Goal: Answer question/provide support: Share knowledge or assist other users

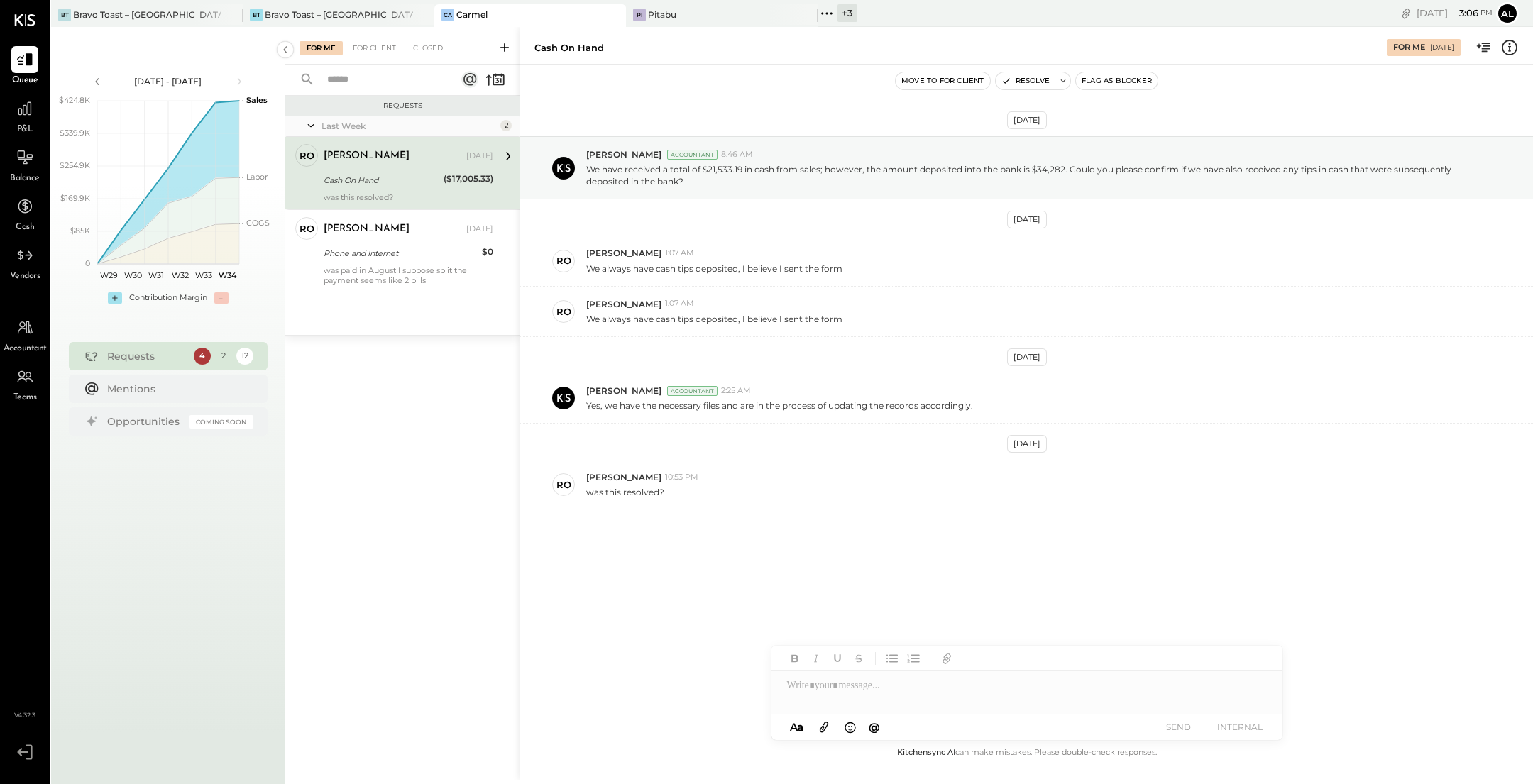
click at [899, 690] on div at bounding box center [1027, 686] width 511 height 28
click at [912, 690] on div at bounding box center [1027, 686] width 511 height 28
type input "*"
click at [917, 612] on span "[PERSON_NAME]" at bounding box center [908, 614] width 112 height 13
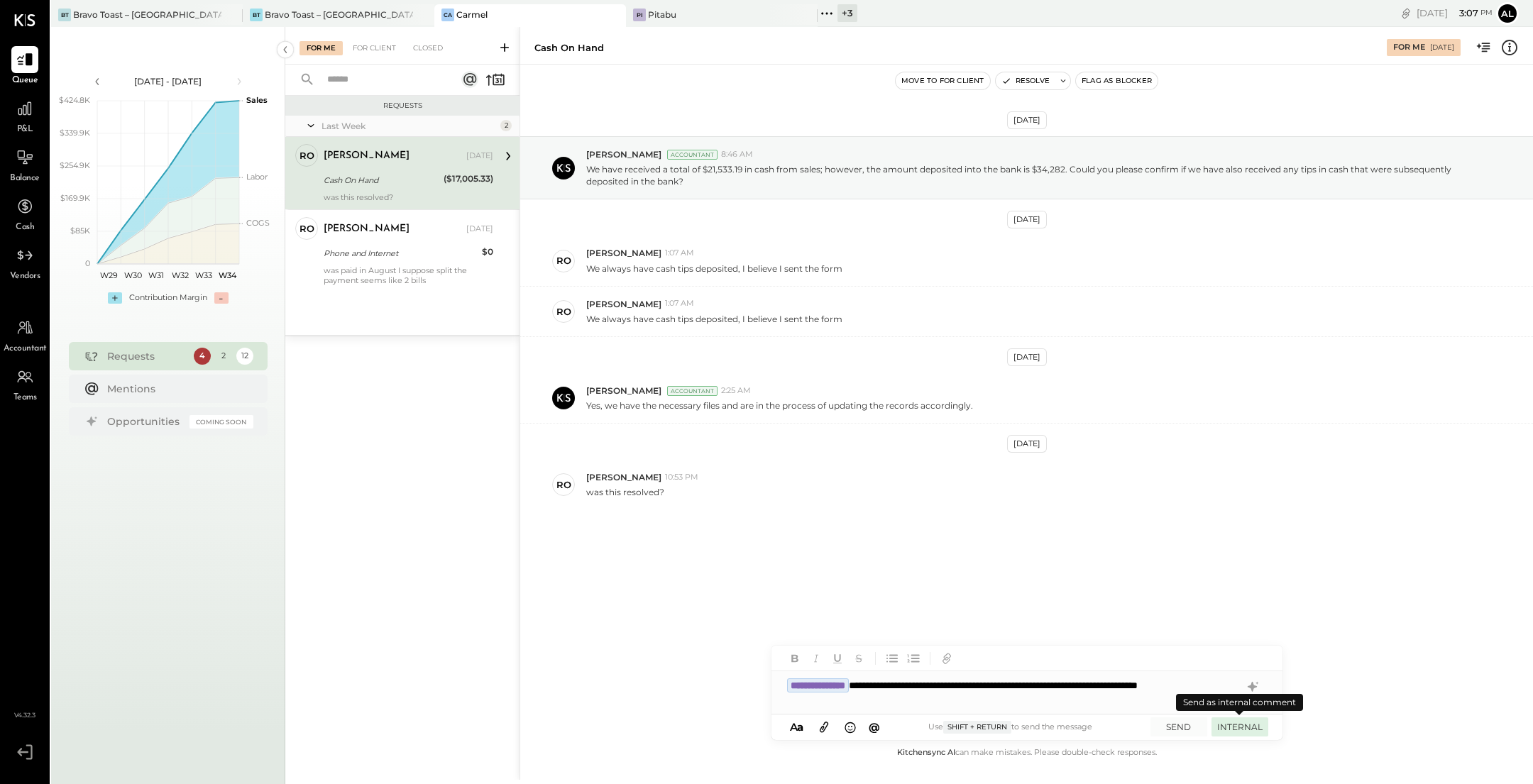
click at [1256, 727] on button "INTERNAL" at bounding box center [1240, 727] width 57 height 19
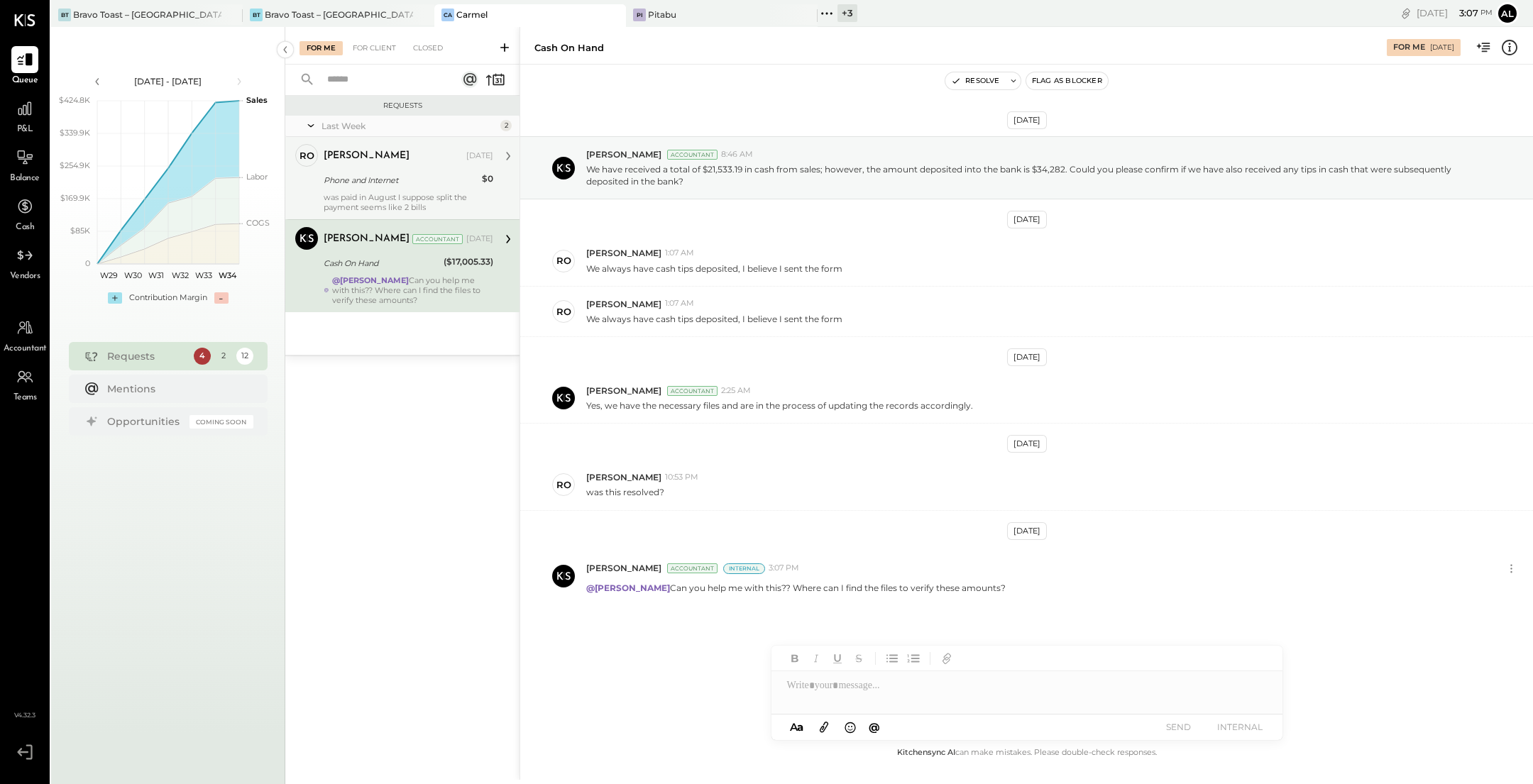
click at [396, 186] on div "Phone and Internet" at bounding box center [400, 180] width 154 height 14
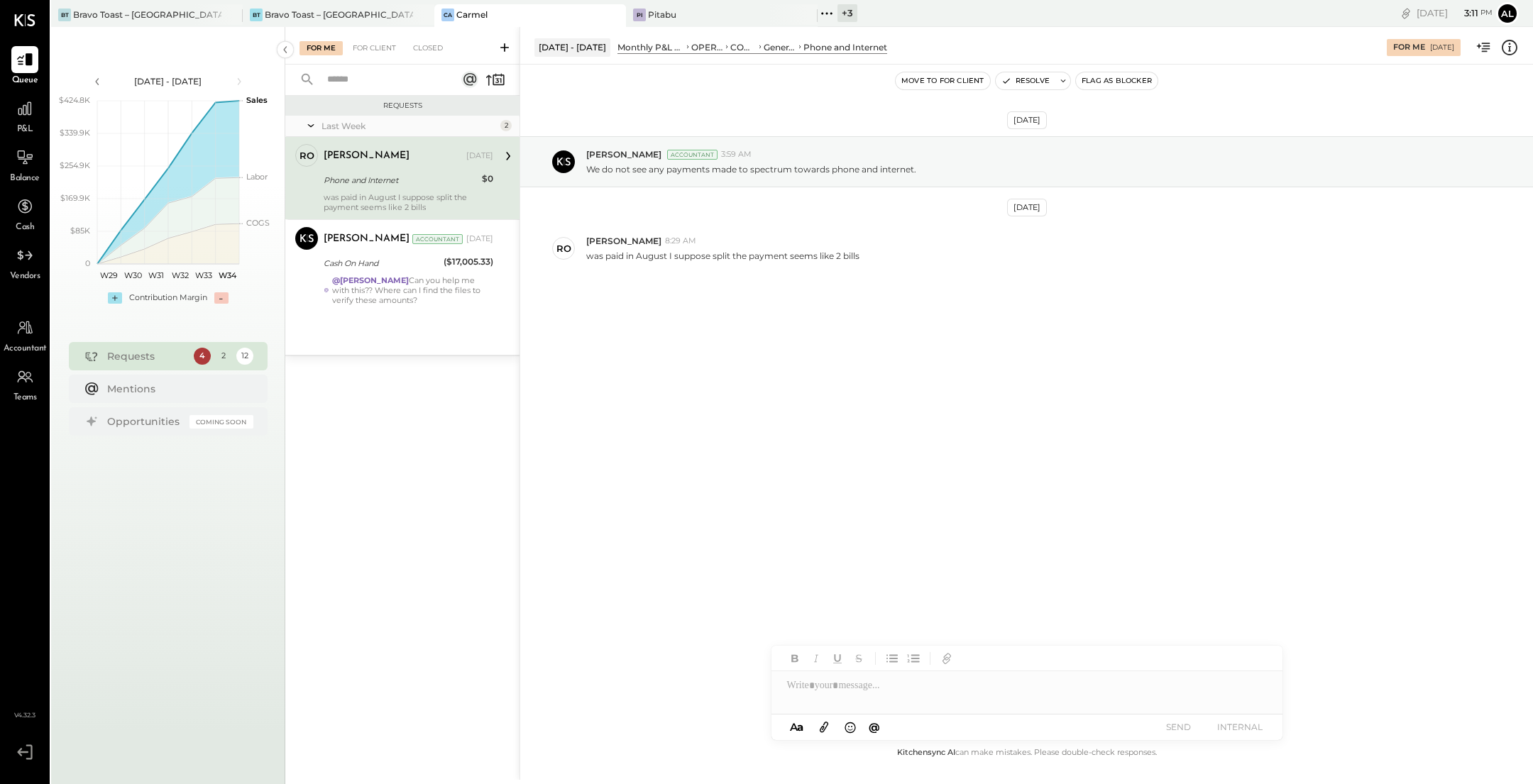
click at [1510, 48] on icon at bounding box center [1510, 48] width 19 height 19
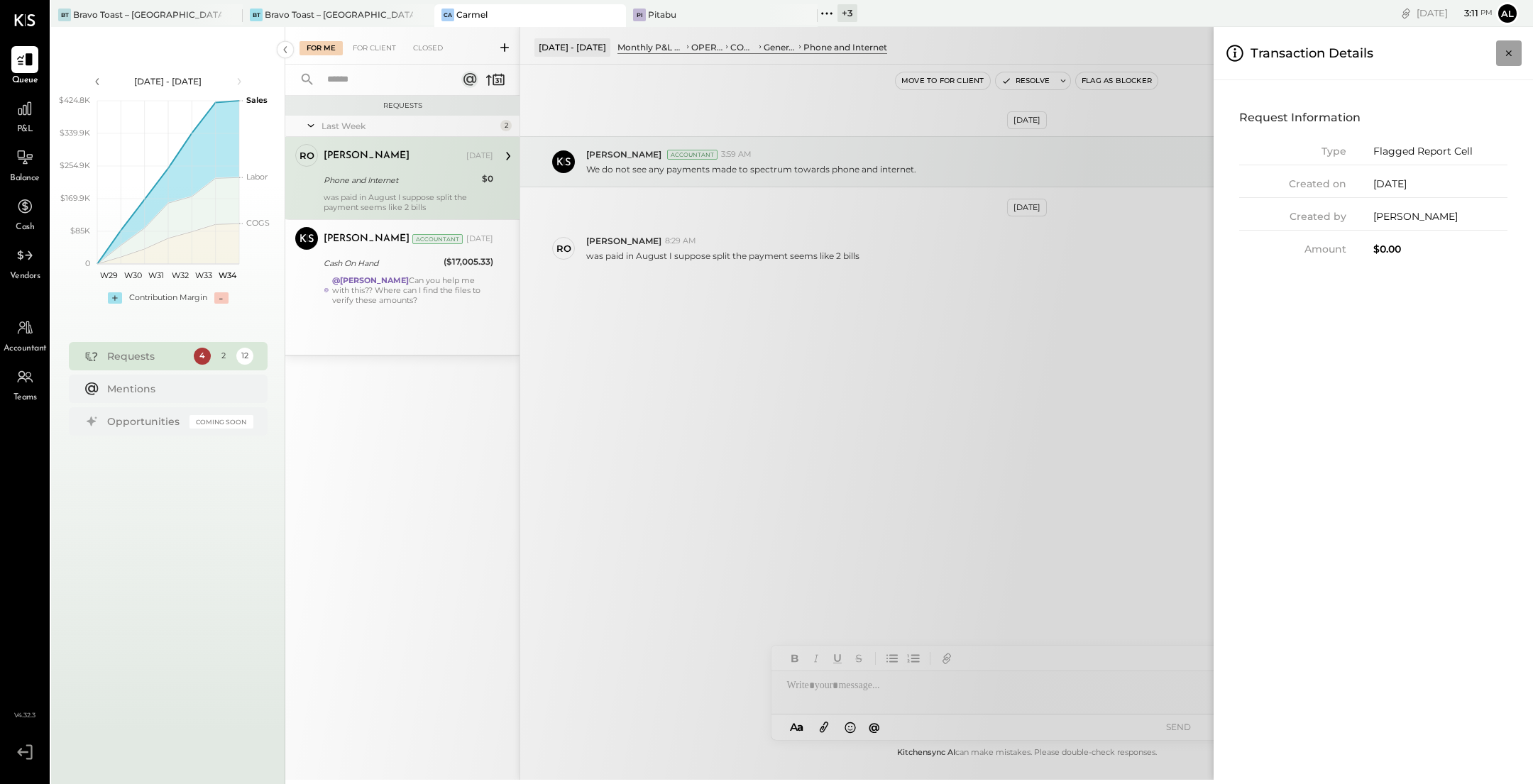
click at [1514, 54] on icon "Close panel" at bounding box center [1508, 53] width 14 height 14
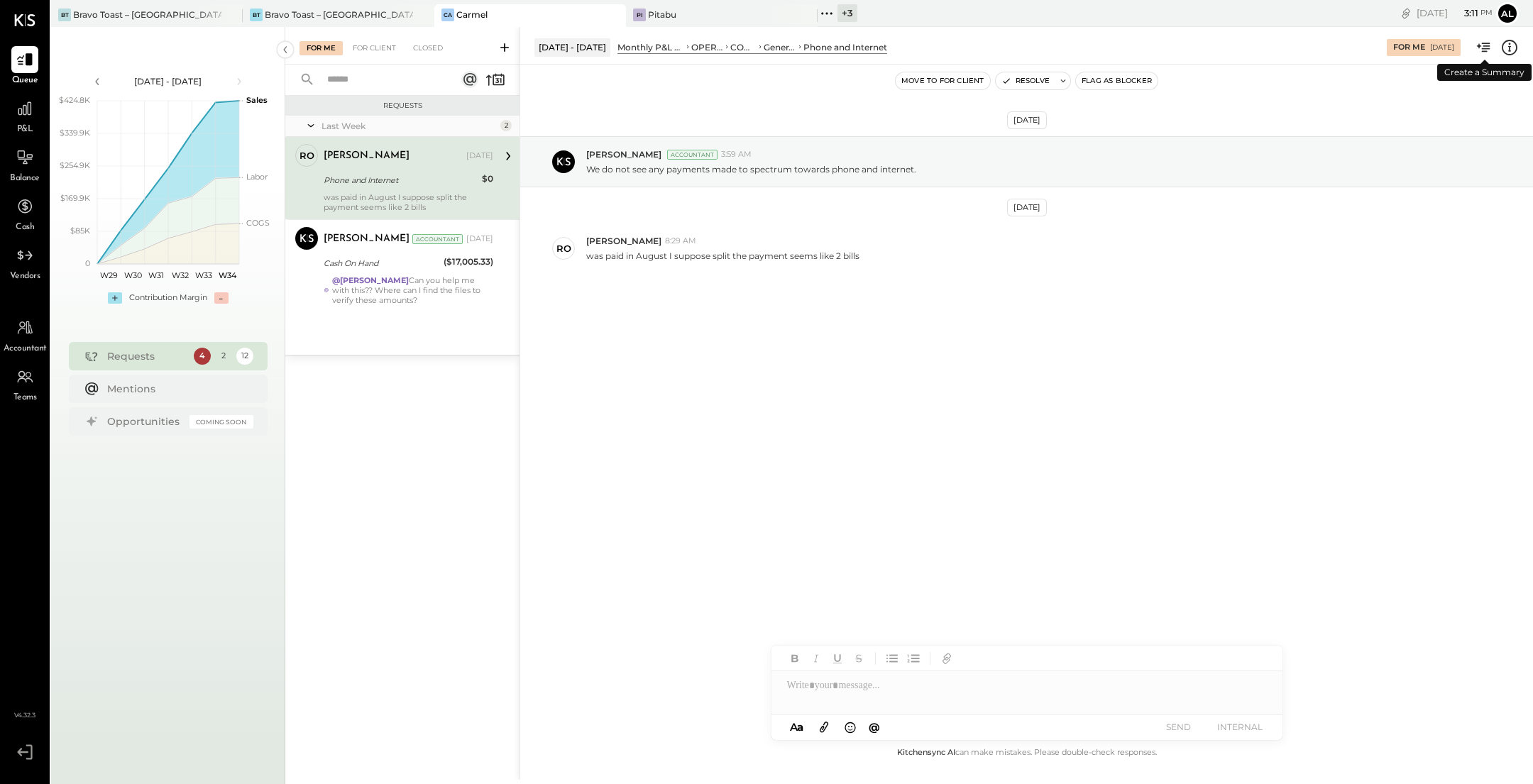
click at [1484, 51] on icon at bounding box center [1486, 47] width 9 height 9
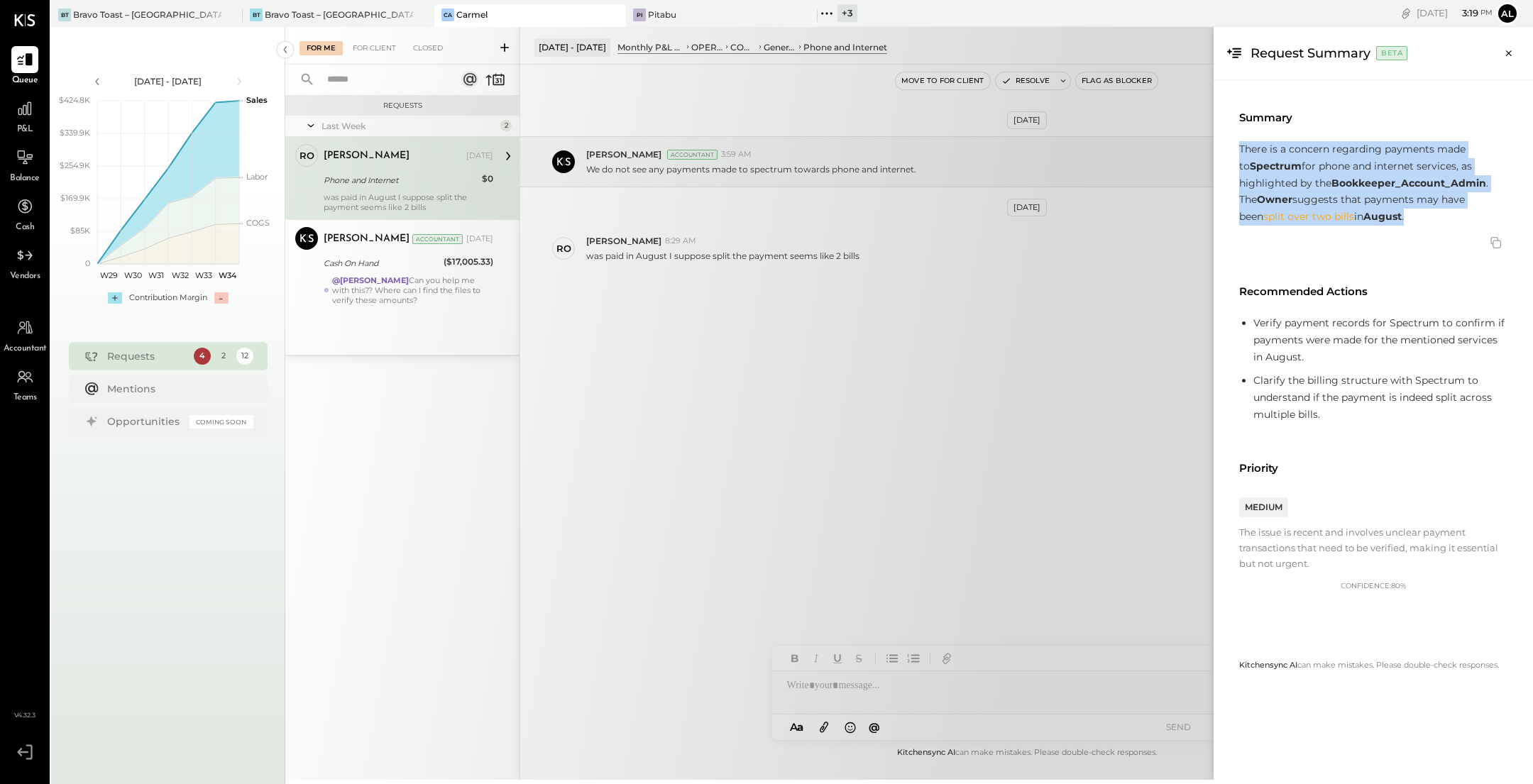
drag, startPoint x: 1387, startPoint y: 218, endPoint x: 1242, endPoint y: 153, distance: 158.9
click at [1242, 153] on p "There is a concern regarding payments made to Spectrum for phone and internet s…" at bounding box center [1374, 183] width 269 height 84
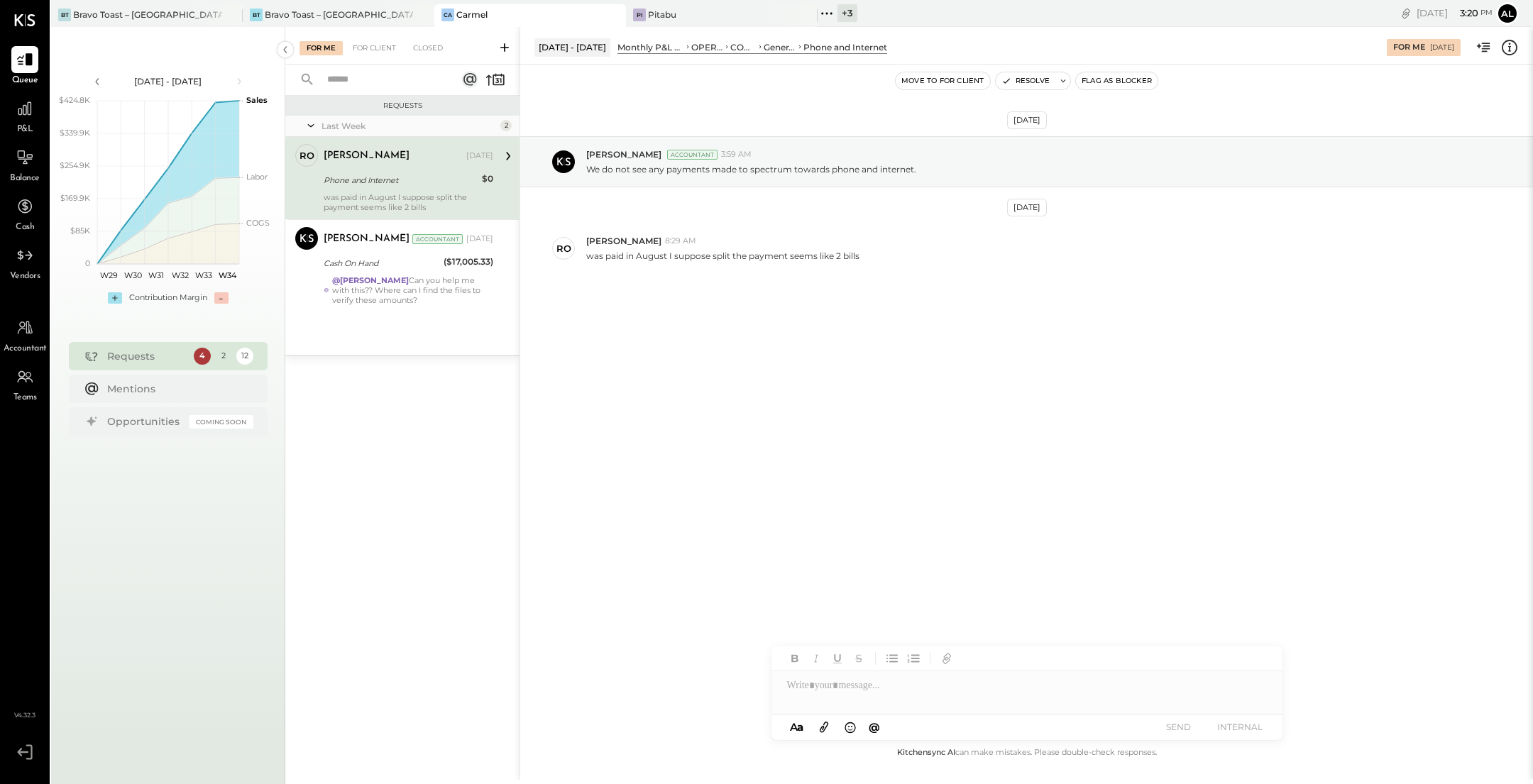
click at [795, 346] on div "For Me For Client Closed Requests Last Week 2 ro [PERSON_NAME] Owner [PERSON_NA…" at bounding box center [910, 404] width 1248 height 753
click at [730, 50] on div "CONTROLLABLE EXPENSES" at bounding box center [743, 47] width 26 height 12
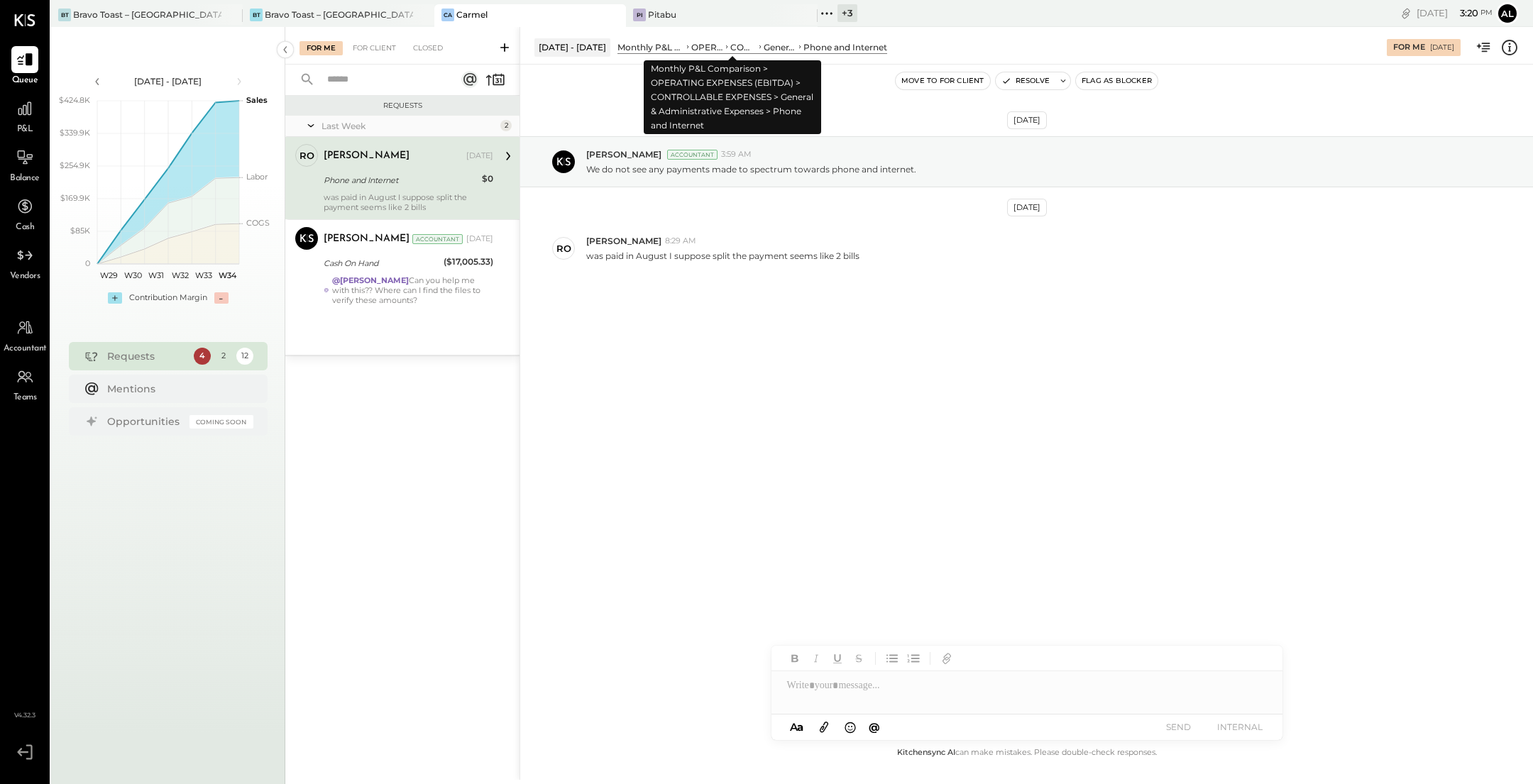
click at [730, 50] on div "CONTROLLABLE EXPENSES" at bounding box center [743, 47] width 26 height 12
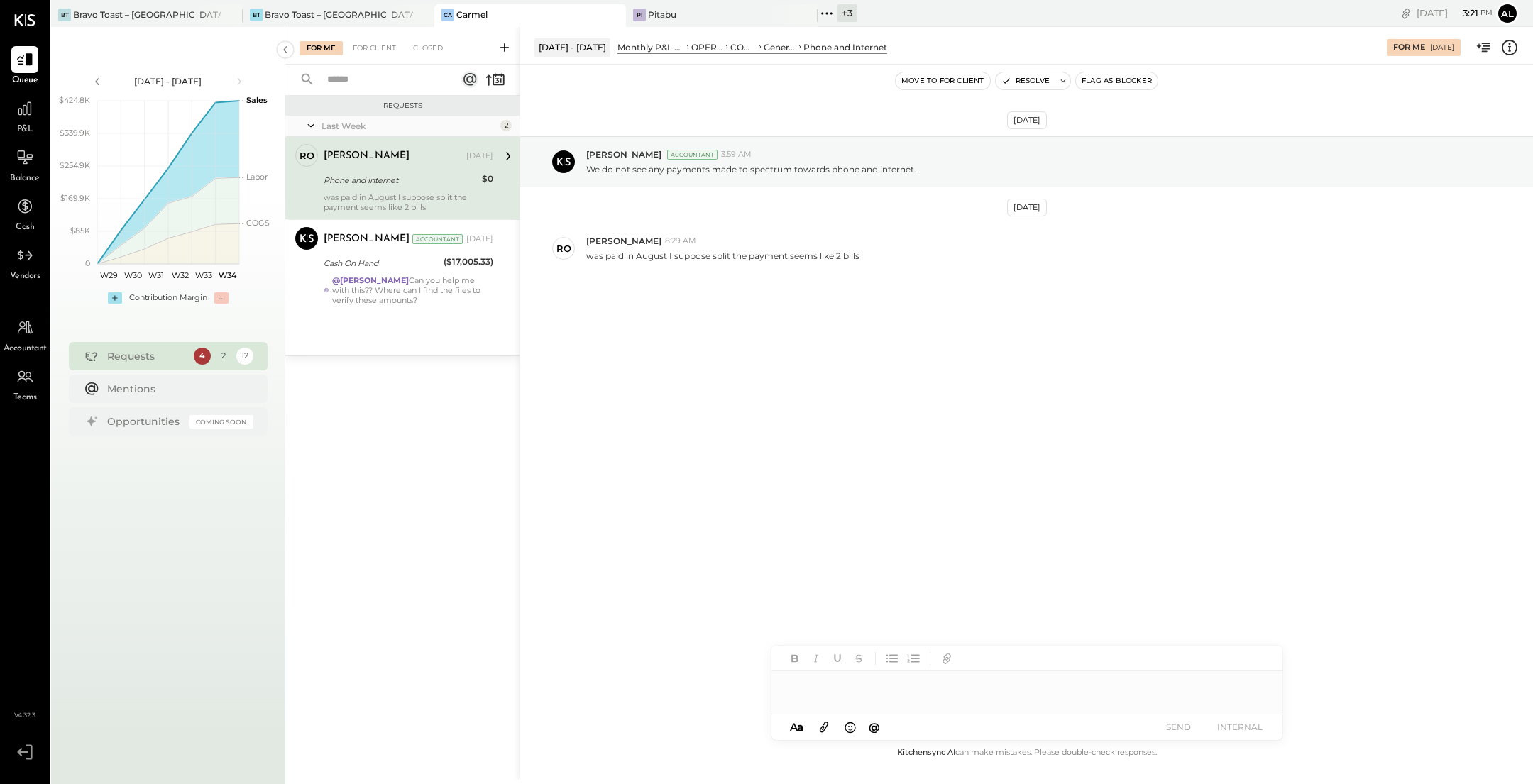
click at [917, 684] on div at bounding box center [1027, 692] width 511 height 43
click at [1188, 727] on button "SEND" at bounding box center [1179, 727] width 57 height 19
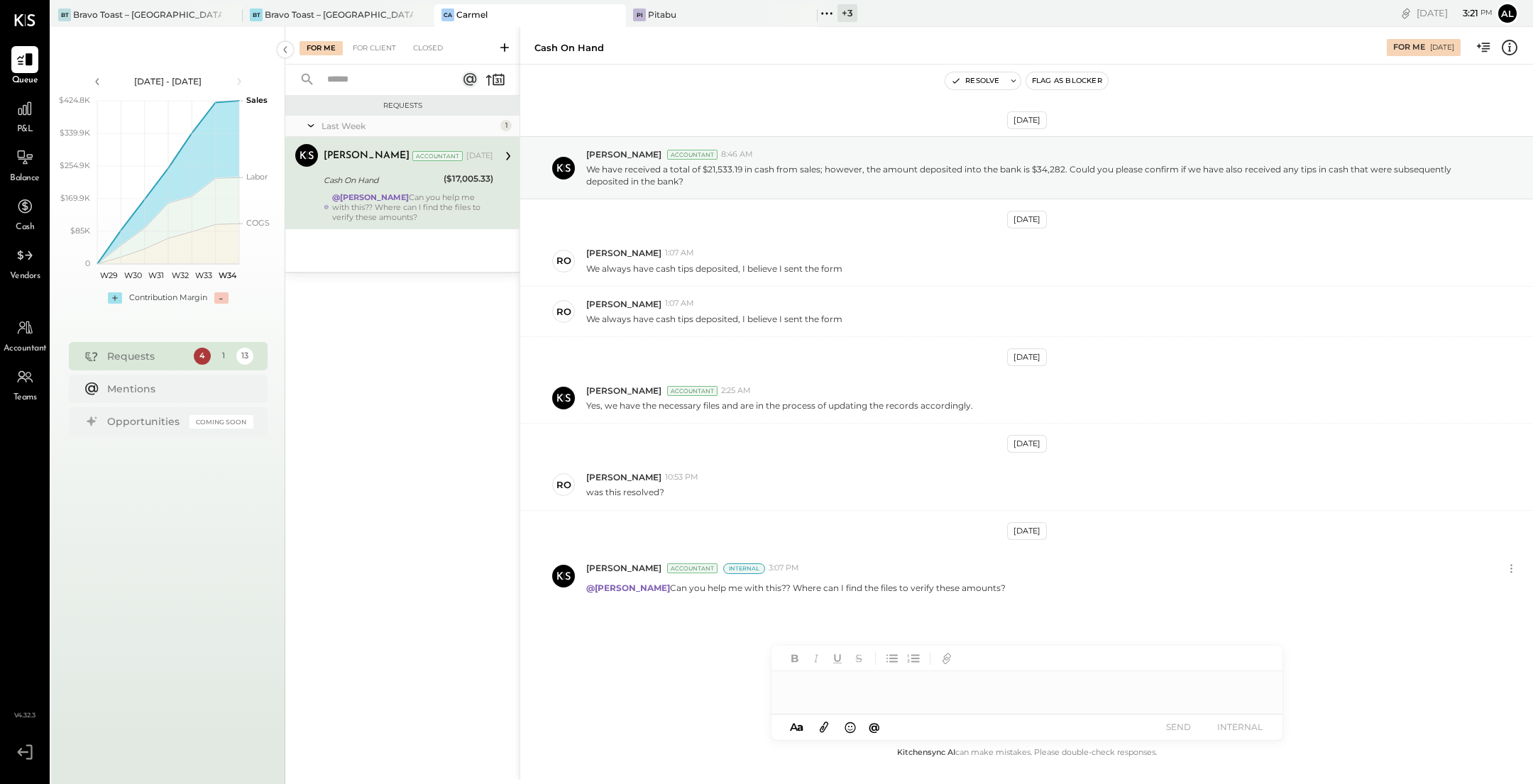
click at [380, 189] on div "[PERSON_NAME] Accountant [DATE] Cash On Hand ($17,005.33) @[PERSON_NAME] Can yo…" at bounding box center [408, 183] width 169 height 78
click at [375, 62] on div "For Me For Client Closed" at bounding box center [403, 46] width 235 height 38
click at [366, 49] on div "For Client" at bounding box center [375, 48] width 58 height 14
